Goal: Manage account settings

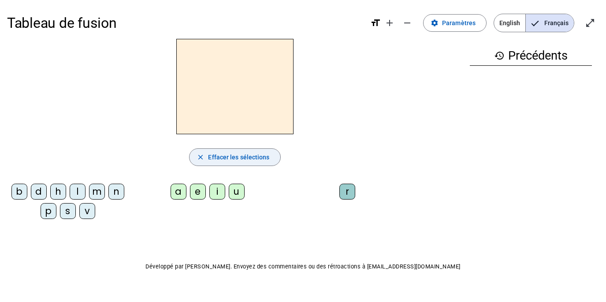
scroll to position [8, 0]
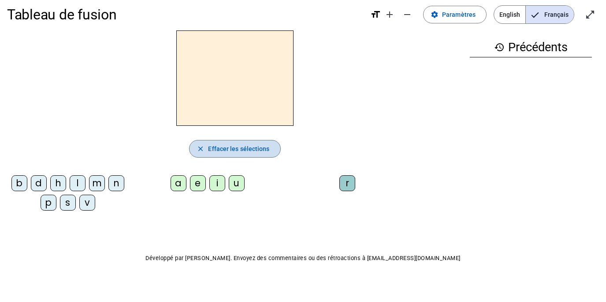
click at [227, 145] on span "Effacer les sélections" at bounding box center [238, 148] width 61 height 11
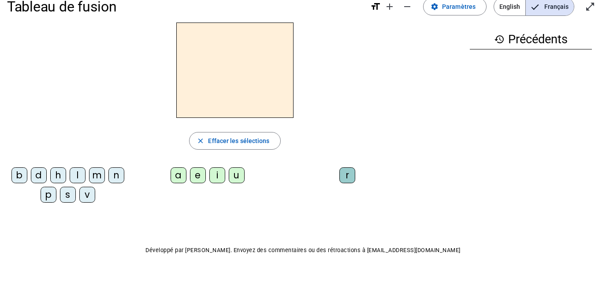
scroll to position [0, 0]
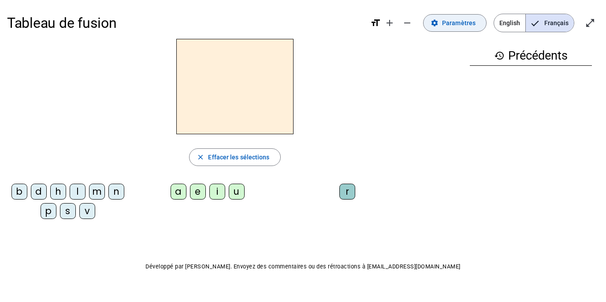
click at [462, 23] on span "Paramètres" at bounding box center [459, 23] width 34 height 11
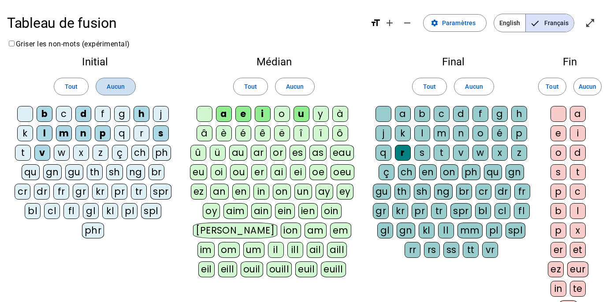
click at [120, 91] on span "Aucun" at bounding box center [116, 86] width 18 height 11
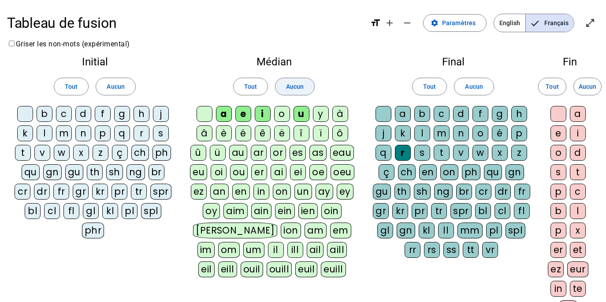
click at [287, 88] on span "Aucun" at bounding box center [295, 86] width 18 height 11
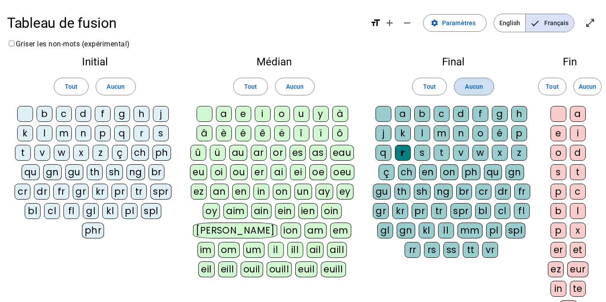
click at [480, 82] on span "Aucun" at bounding box center [474, 86] width 18 height 11
click at [581, 85] on span "Aucun" at bounding box center [588, 86] width 18 height 11
click at [66, 134] on div "m" at bounding box center [64, 133] width 16 height 16
click at [262, 115] on div "i" at bounding box center [263, 114] width 16 height 16
click at [424, 135] on div "l" at bounding box center [422, 133] width 16 height 16
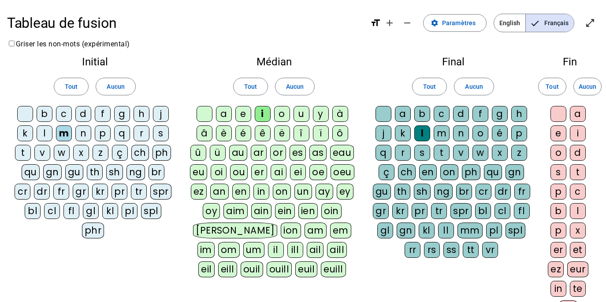
click at [161, 134] on div "s" at bounding box center [161, 133] width 16 height 16
click at [87, 134] on div "n" at bounding box center [83, 133] width 16 height 16
click at [243, 113] on div "e" at bounding box center [243, 114] width 16 height 16
click at [44, 136] on div "l" at bounding box center [45, 133] width 16 height 16
click at [84, 113] on div "d" at bounding box center [83, 114] width 16 height 16
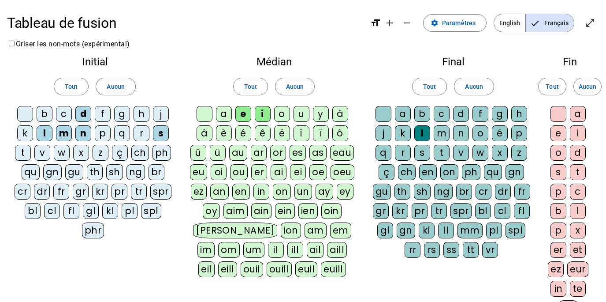
click at [26, 152] on div "t" at bounding box center [23, 153] width 16 height 16
click at [226, 112] on div "a" at bounding box center [224, 114] width 16 height 16
click at [299, 118] on div "u" at bounding box center [302, 114] width 16 height 16
click at [45, 115] on div "b" at bounding box center [45, 114] width 16 height 16
click at [442, 152] on div "t" at bounding box center [442, 153] width 16 height 16
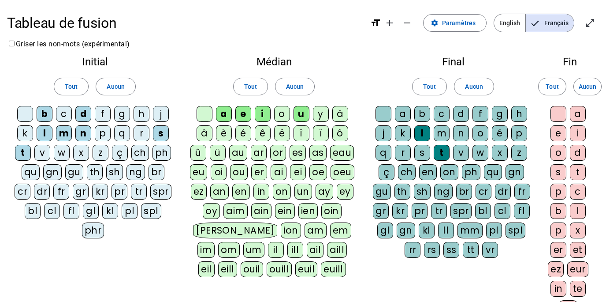
scroll to position [173, 0]
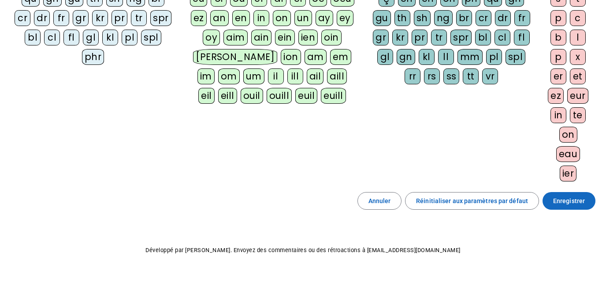
click at [569, 199] on span "Enregistrer" at bounding box center [569, 200] width 32 height 11
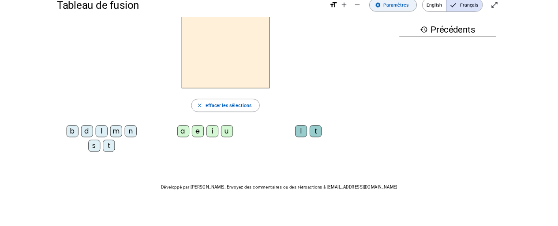
scroll to position [17, 0]
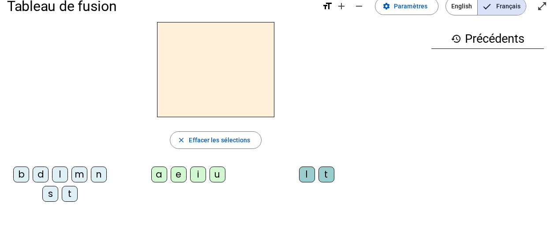
click at [78, 176] on div "m" at bounding box center [79, 175] width 16 height 16
click at [197, 175] on div "i" at bounding box center [198, 175] width 16 height 16
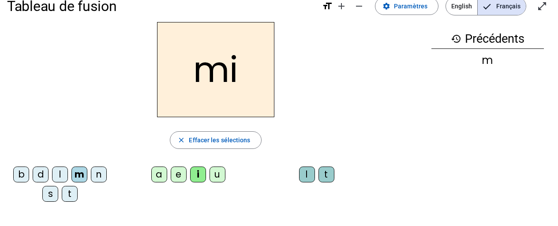
click at [306, 175] on div "l" at bounding box center [307, 175] width 16 height 16
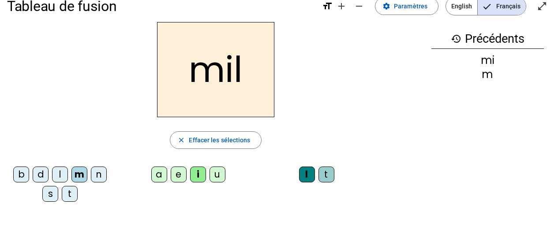
click at [50, 198] on div "s" at bounding box center [50, 194] width 16 height 16
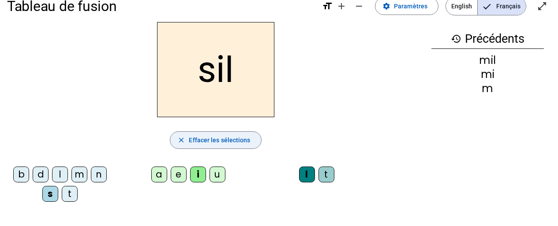
click at [209, 147] on span "button" at bounding box center [215, 140] width 90 height 21
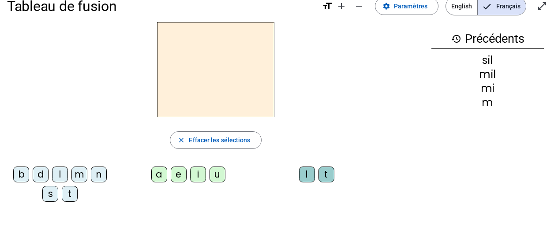
click at [53, 194] on div "s" at bounding box center [50, 194] width 16 height 16
click at [200, 171] on div "i" at bounding box center [198, 175] width 16 height 16
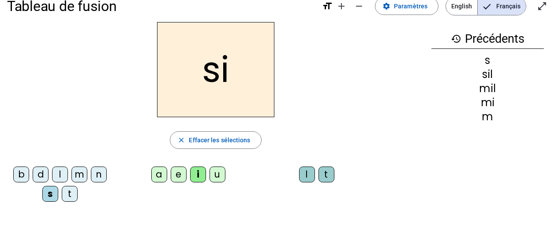
click at [99, 178] on div "n" at bounding box center [99, 175] width 16 height 16
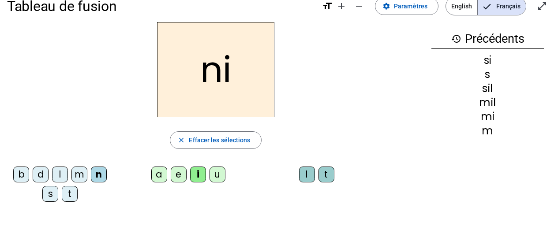
click at [178, 177] on div "e" at bounding box center [179, 175] width 16 height 16
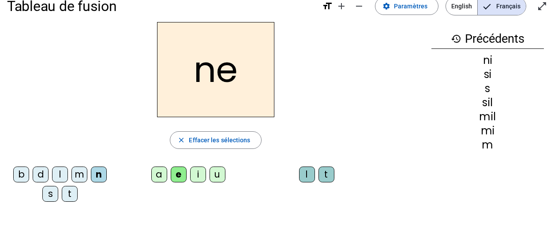
click at [57, 176] on div "l" at bounding box center [60, 175] width 16 height 16
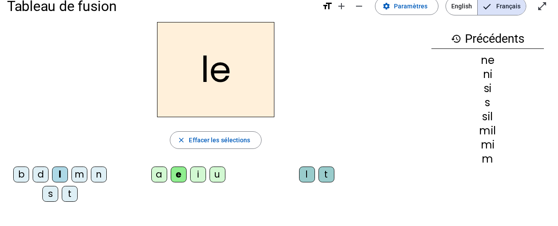
click at [44, 176] on div "d" at bounding box center [41, 175] width 16 height 16
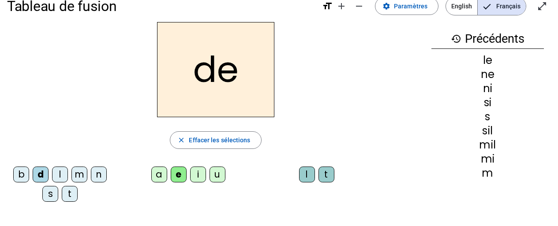
click at [52, 195] on div "s" at bounding box center [50, 194] width 16 height 16
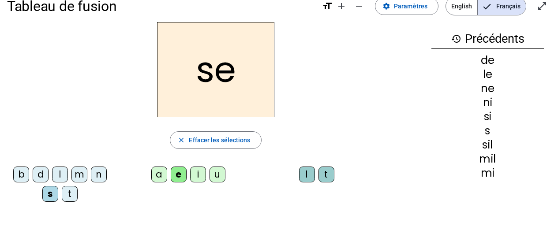
click at [76, 200] on div "t" at bounding box center [70, 194] width 16 height 16
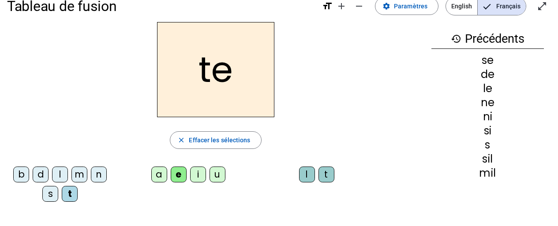
click at [162, 180] on div "a" at bounding box center [159, 175] width 16 height 16
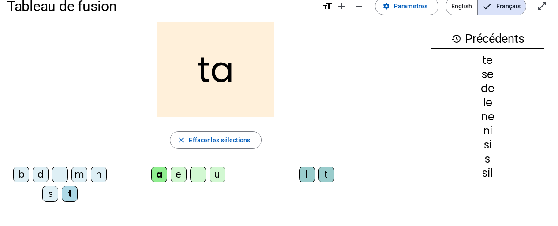
click at [63, 173] on div "l" at bounding box center [60, 175] width 16 height 16
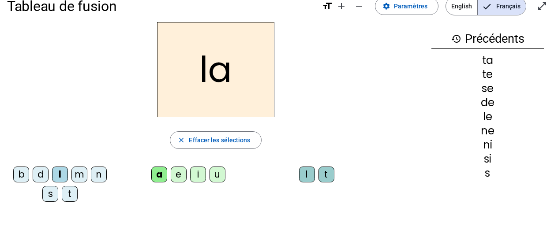
click at [77, 176] on div "m" at bounding box center [79, 175] width 16 height 16
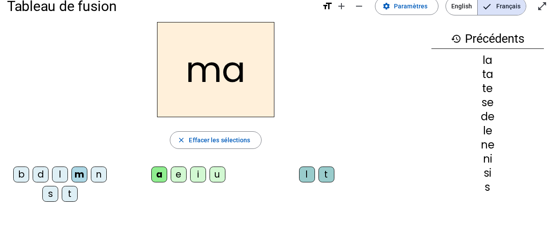
click at [45, 194] on div "s" at bounding box center [50, 194] width 16 height 16
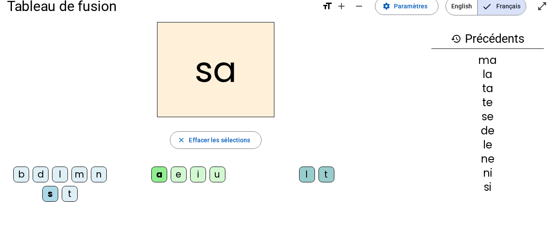
click at [219, 170] on div "u" at bounding box center [217, 175] width 16 height 16
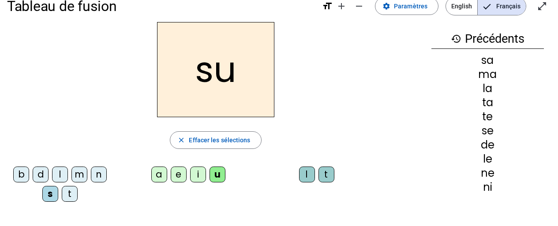
click at [41, 177] on div "d" at bounding box center [41, 175] width 16 height 16
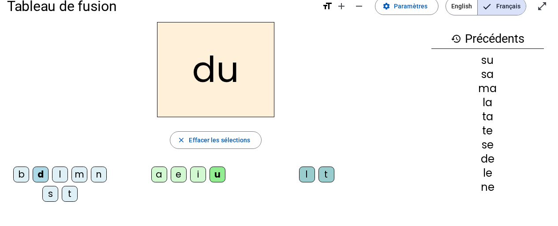
click at [70, 195] on div "t" at bounding box center [70, 194] width 16 height 16
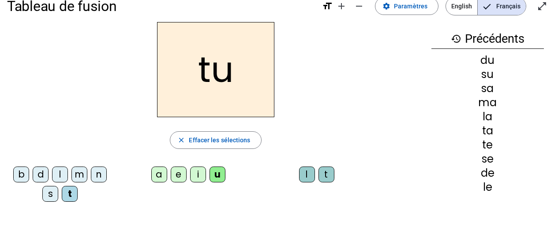
click at [56, 176] on div "l" at bounding box center [60, 175] width 16 height 16
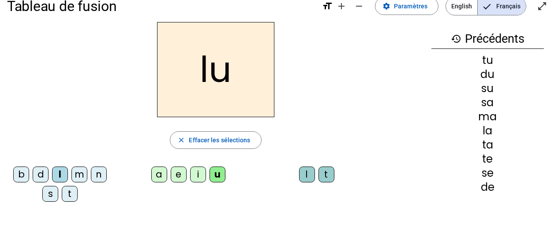
click at [15, 176] on div "b" at bounding box center [21, 175] width 16 height 16
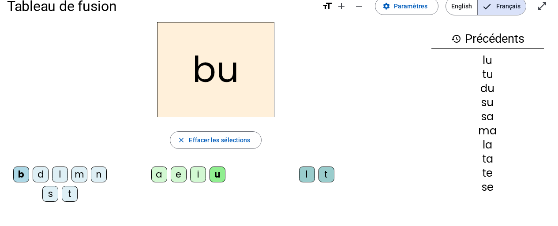
click at [328, 172] on div "t" at bounding box center [326, 175] width 16 height 16
